Goal: Task Accomplishment & Management: Use online tool/utility

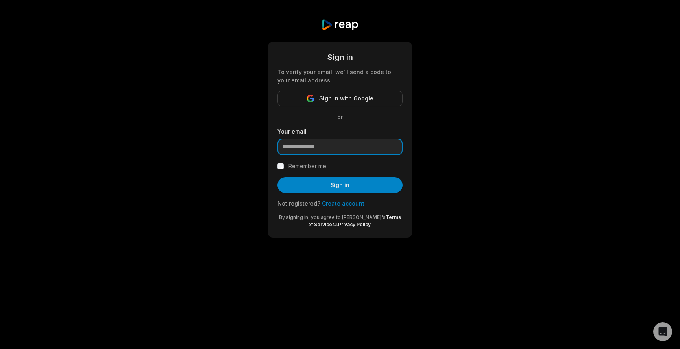
click at [346, 149] on input "email" at bounding box center [339, 146] width 125 height 17
click at [377, 151] on input "email" at bounding box center [339, 146] width 125 height 17
click at [446, 146] on div "Sign in To verify your email, we'll send a code to your email address. Sign in …" at bounding box center [340, 128] width 680 height 256
click at [362, 149] on input "email" at bounding box center [339, 146] width 125 height 17
click at [396, 146] on div at bounding box center [394, 147] width 12 height 12
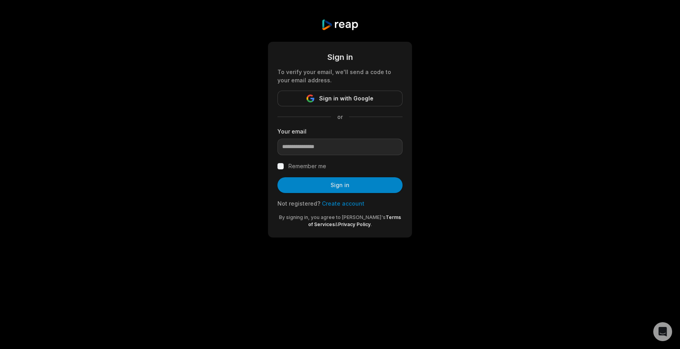
click at [469, 129] on div "Sign in To verify your email, we'll send a code to your email address. Sign in …" at bounding box center [340, 128] width 680 height 256
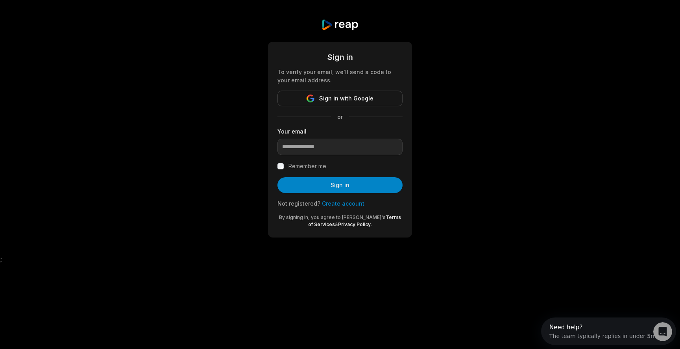
click at [486, 158] on div "Sign in To verify your email, we'll send a code to your email address. Sign in …" at bounding box center [340, 128] width 680 height 256
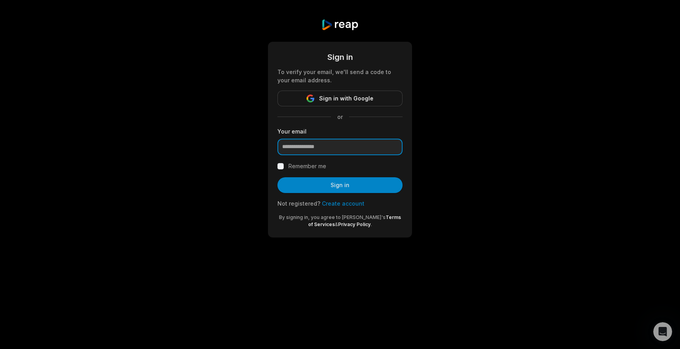
click at [328, 149] on input "email" at bounding box center [339, 146] width 125 height 17
click at [306, 140] on input "email" at bounding box center [339, 146] width 125 height 17
click at [237, 179] on div "Sign in To verify your email, we'll send a code to your email address. Sign in …" at bounding box center [340, 128] width 680 height 256
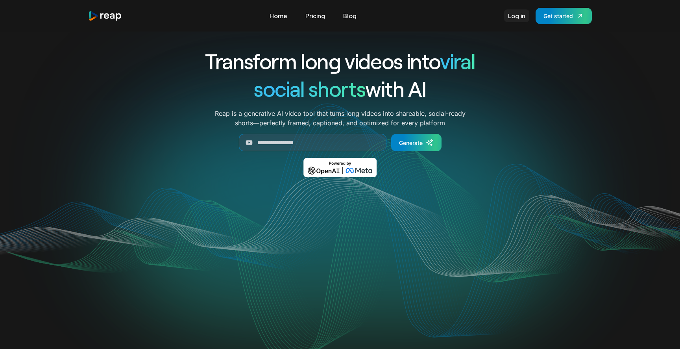
click at [515, 16] on link "Log in" at bounding box center [516, 15] width 25 height 13
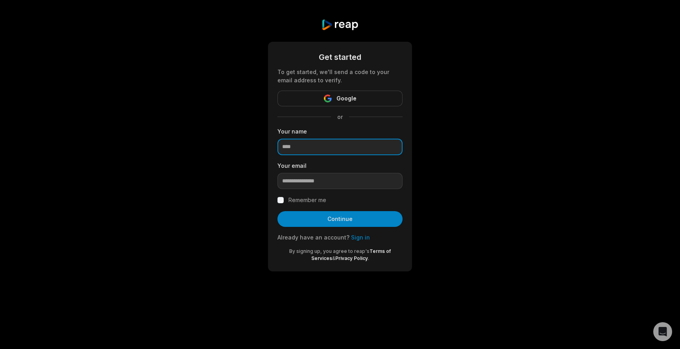
click at [301, 149] on input at bounding box center [339, 146] width 125 height 17
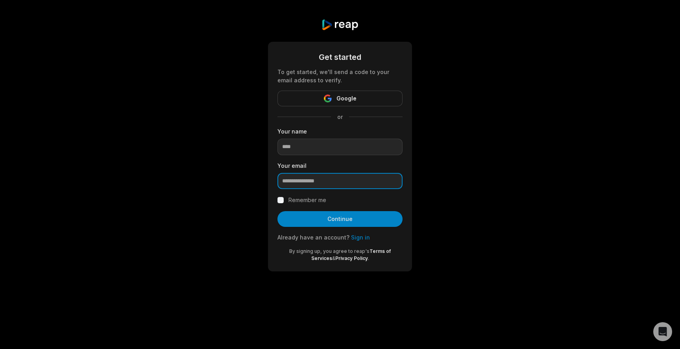
click at [325, 182] on input "email" at bounding box center [339, 181] width 125 height 17
click at [358, 238] on link "Sign in" at bounding box center [360, 237] width 19 height 7
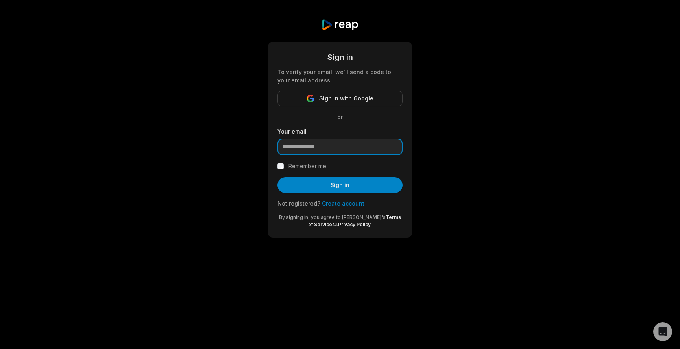
click at [323, 154] on input "email" at bounding box center [339, 146] width 125 height 17
click at [326, 147] on input "email" at bounding box center [339, 146] width 125 height 17
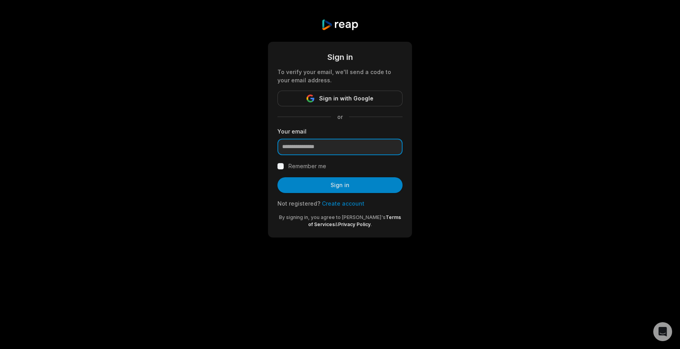
click at [306, 145] on input "email" at bounding box center [339, 146] width 125 height 17
paste input "**********"
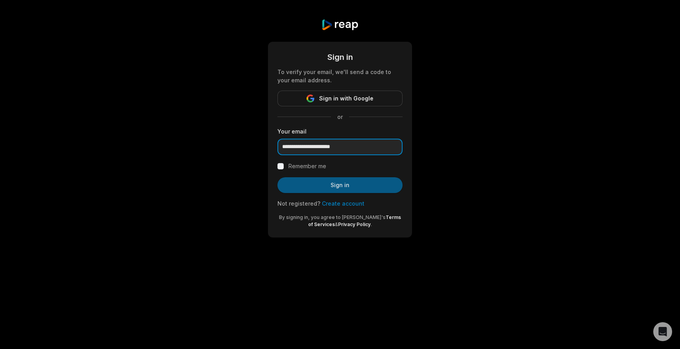
type input "**********"
click at [346, 187] on button "Sign in" at bounding box center [339, 185] width 125 height 16
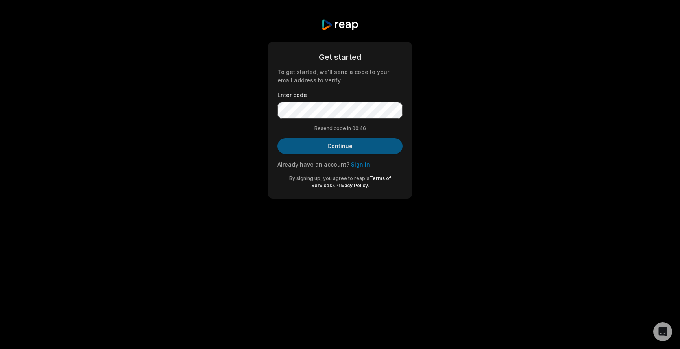
click at [303, 146] on button "Continue" at bounding box center [339, 146] width 125 height 16
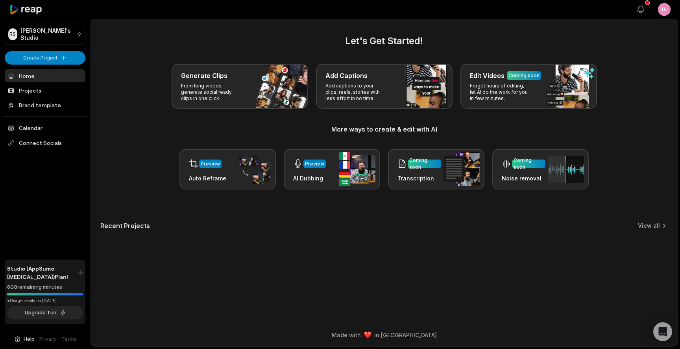
click at [642, 9] on icon "button" at bounding box center [640, 9] width 9 height 9
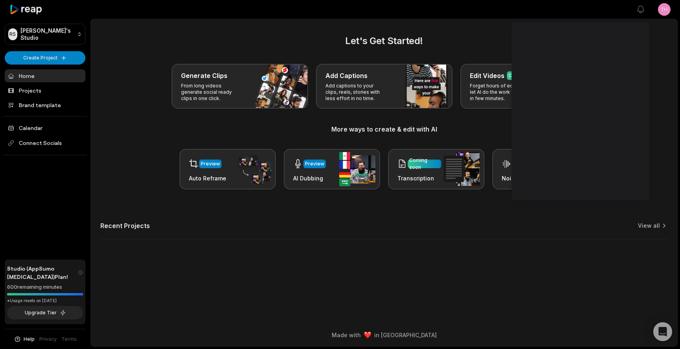
click at [147, 140] on div "Let's Get Started! Generate Clips From long videos generate social ready clips …" at bounding box center [383, 111] width 567 height 155
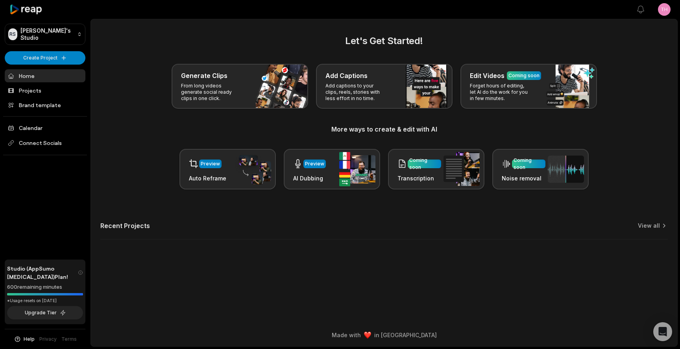
drag, startPoint x: 66, startPoint y: 287, endPoint x: 2, endPoint y: 287, distance: 63.3
click at [2, 287] on div "RS Ruby's Studio Create Project Home Projects Brand template Calendar Connect S…" at bounding box center [45, 174] width 90 height 349
click at [133, 216] on div "Let's Get Started! Generate Clips From long videos generate social ready clips …" at bounding box center [384, 141] width 586 height 215
click at [55, 175] on div "RS Ruby's Studio Create Project Home Projects Brand template Calendar Connect S…" at bounding box center [45, 174] width 90 height 349
click at [52, 313] on button "Upgrade Tier" at bounding box center [45, 312] width 76 height 13
